Goal: Transaction & Acquisition: Subscribe to service/newsletter

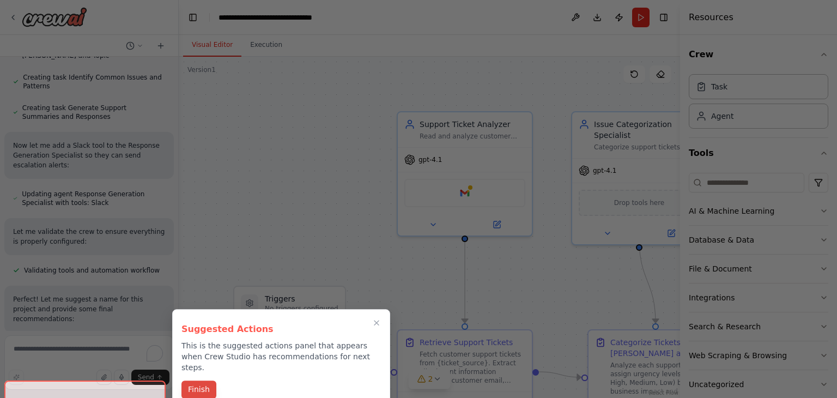
scroll to position [937, 0]
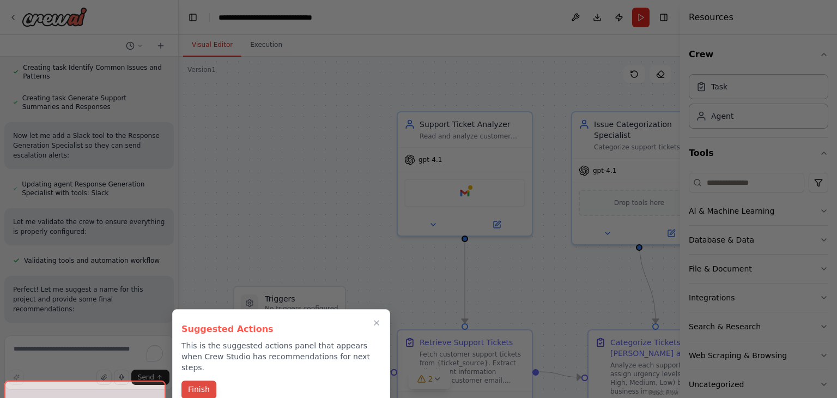
click at [189, 380] on button "Finish" at bounding box center [198, 389] width 35 height 18
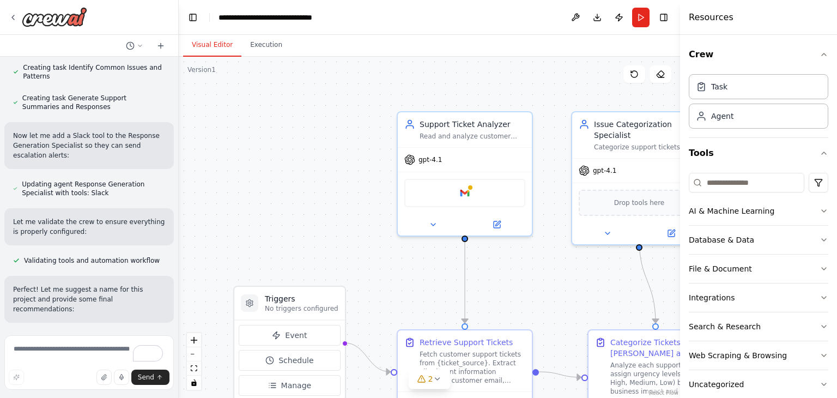
click at [135, 19] on div at bounding box center [89, 17] width 178 height 35
click at [440, 29] on header "**********" at bounding box center [429, 17] width 501 height 35
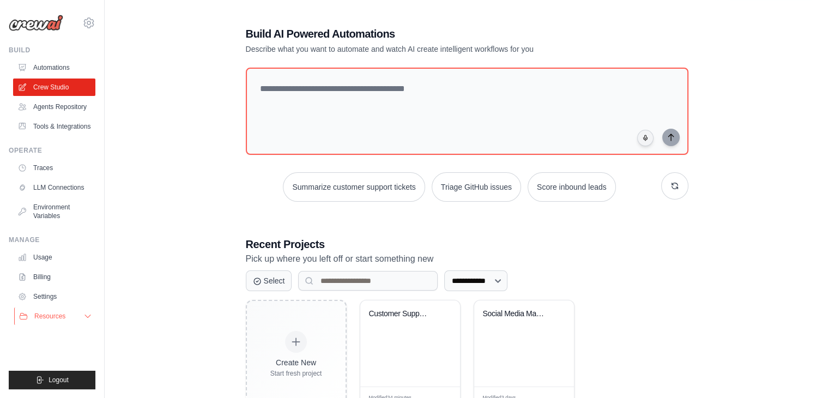
scroll to position [78, 0]
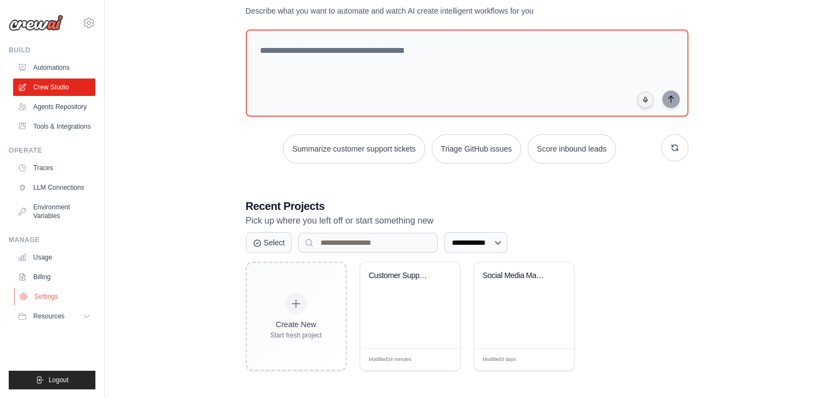
click at [42, 305] on link "Settings" at bounding box center [55, 296] width 82 height 17
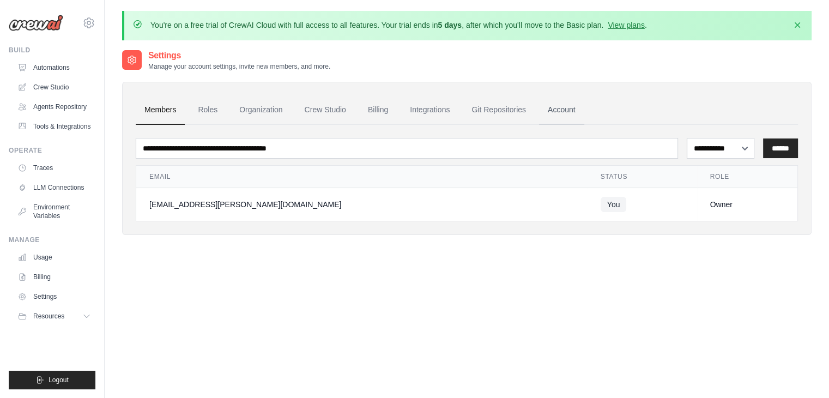
click at [579, 100] on link "Account" at bounding box center [561, 109] width 45 height 29
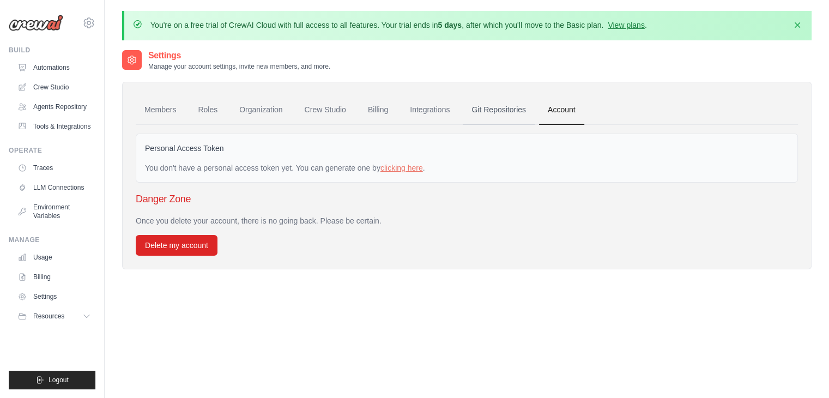
click at [504, 115] on link "Git Repositories" at bounding box center [499, 109] width 72 height 29
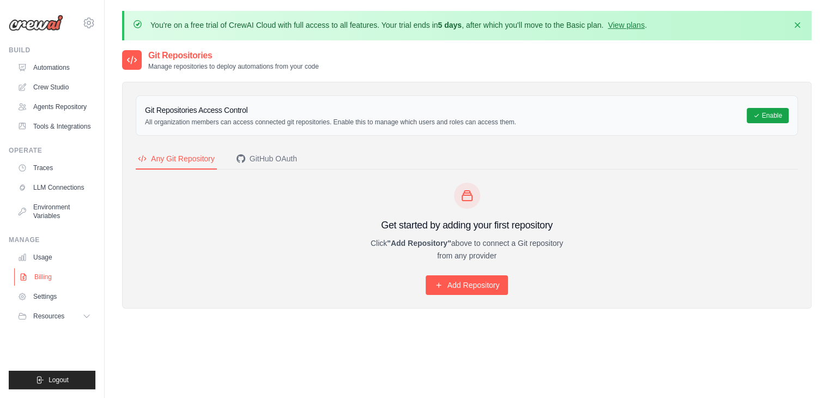
click at [41, 285] on link "Billing" at bounding box center [55, 276] width 82 height 17
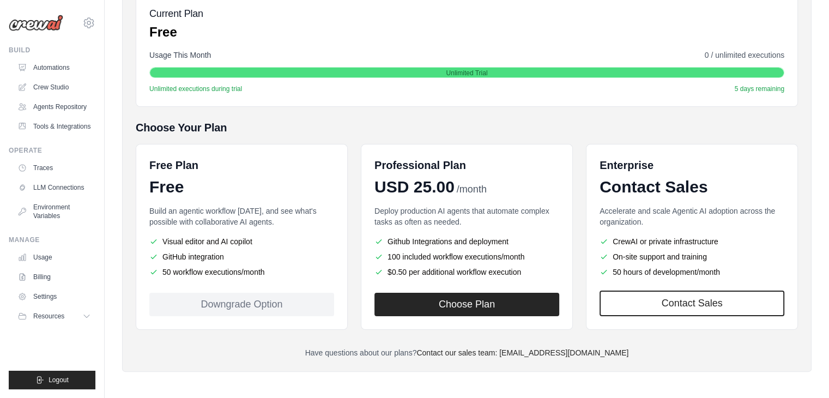
scroll to position [172, 0]
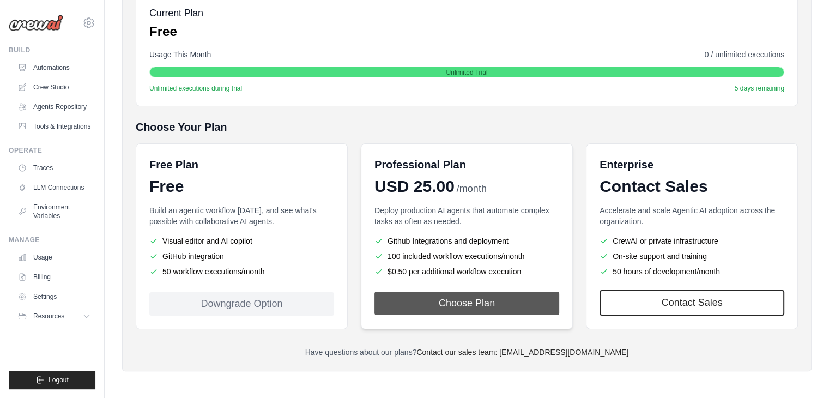
click at [465, 303] on button "Choose Plan" at bounding box center [466, 302] width 185 height 23
